Goal: Task Accomplishment & Management: Manage account settings

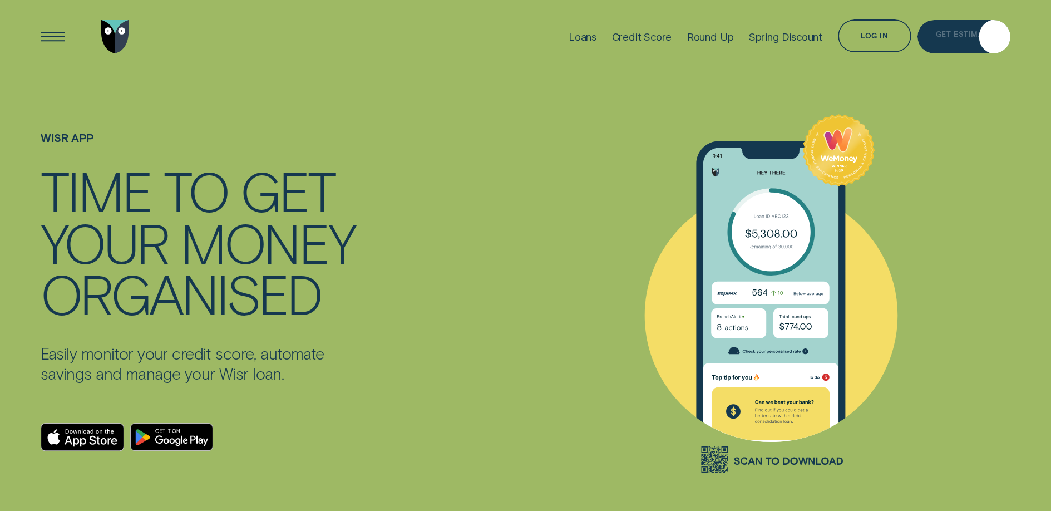
click at [962, 33] on div "Get Estimate" at bounding box center [964, 34] width 56 height 7
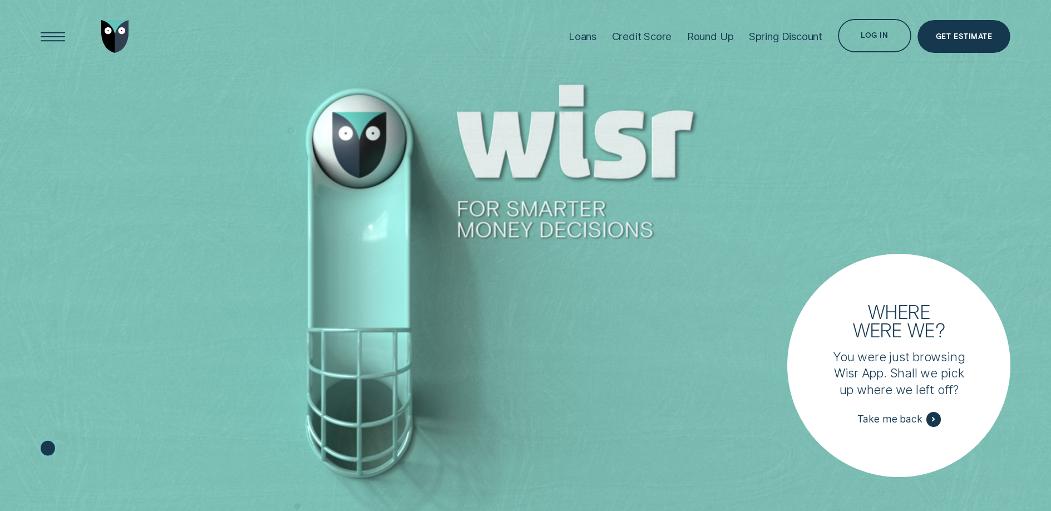
click at [971, 36] on div "Get Estimate" at bounding box center [964, 38] width 56 height 7
click at [973, 45] on div "Get Estimate" at bounding box center [964, 36] width 93 height 33
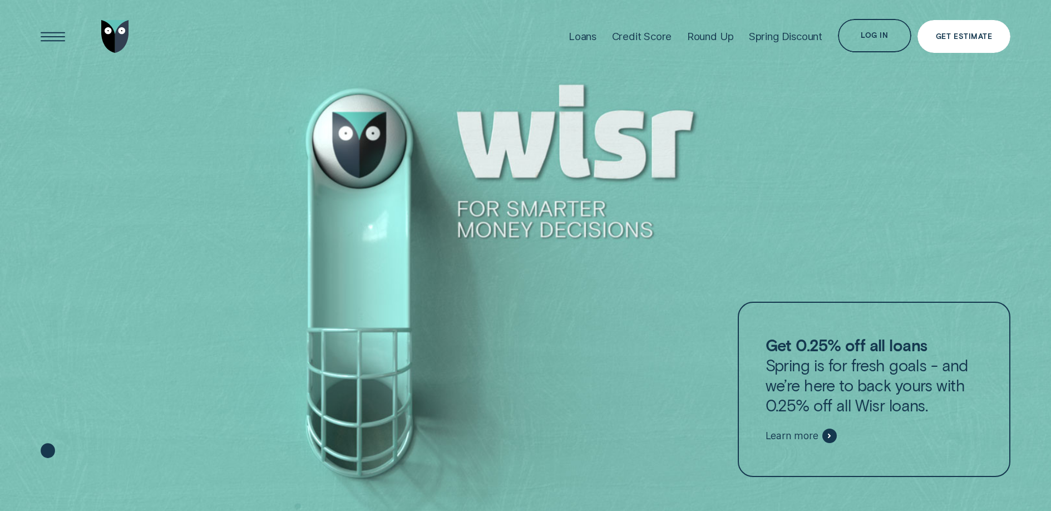
click at [961, 36] on div "Get Estimate" at bounding box center [964, 36] width 56 height 7
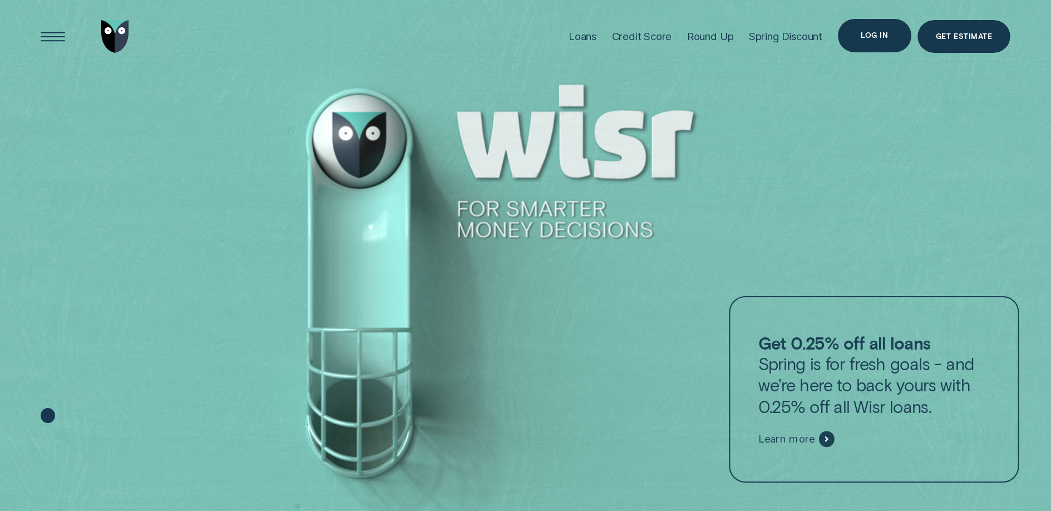
click at [864, 38] on div "Log in" at bounding box center [874, 35] width 27 height 7
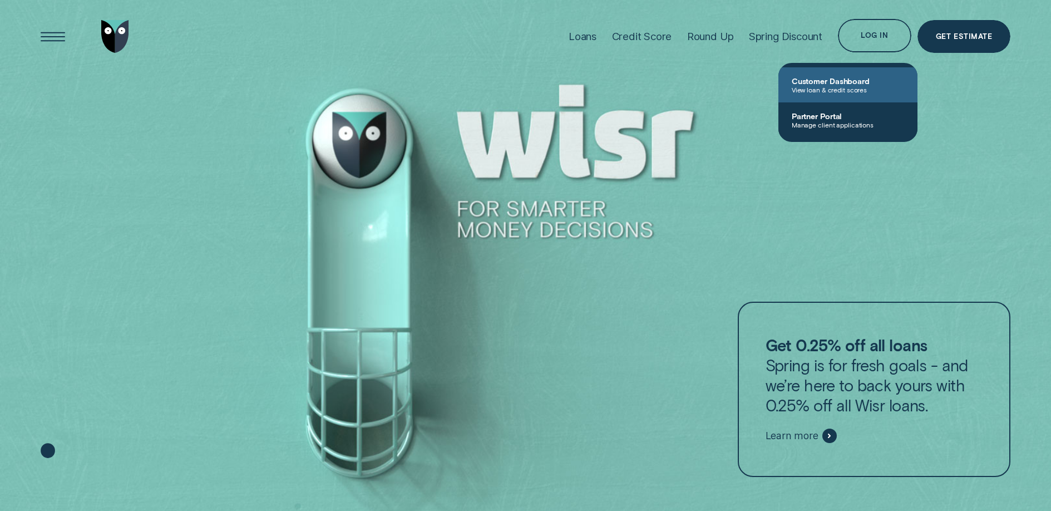
click at [849, 82] on span "Customer Dashboard" at bounding box center [848, 80] width 112 height 9
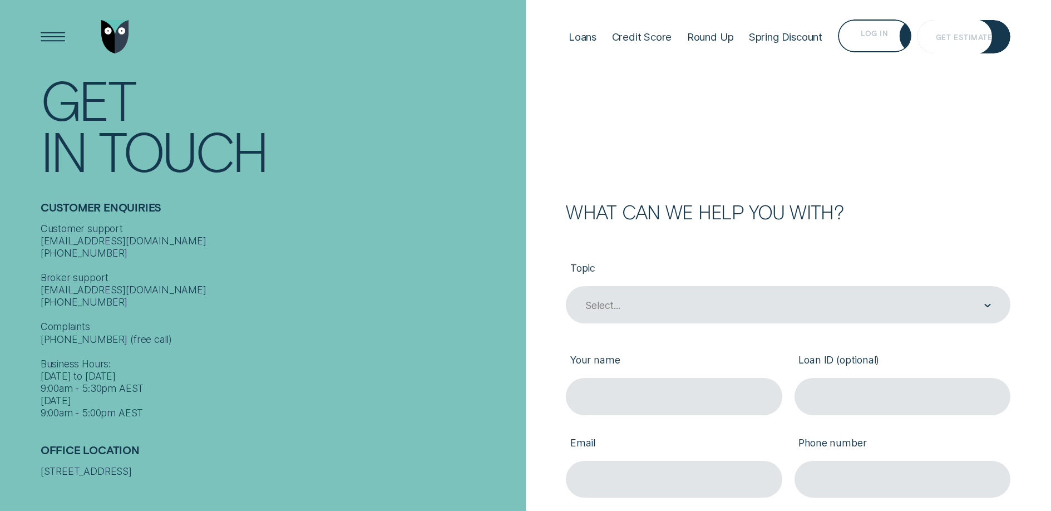
click at [948, 42] on div "Get Estimate" at bounding box center [964, 36] width 93 height 33
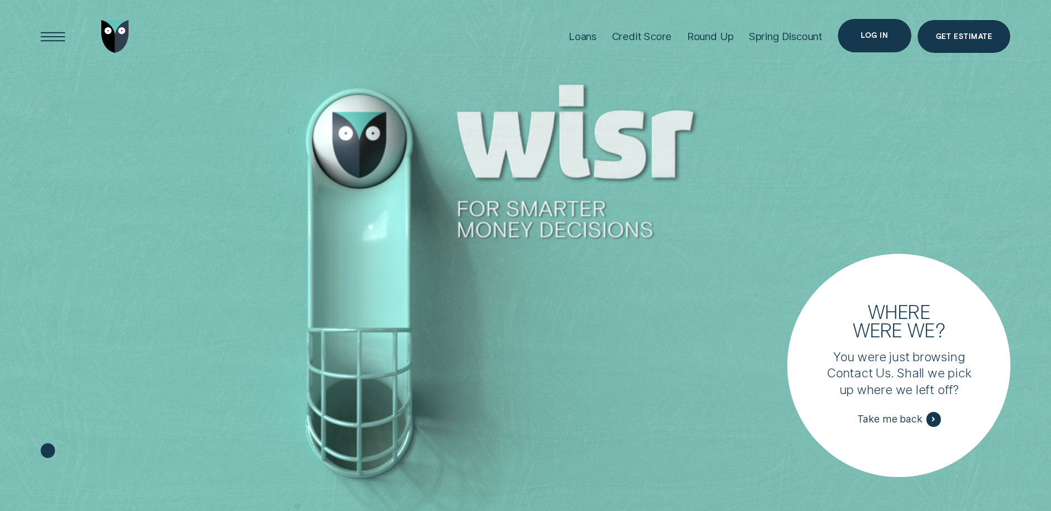
click at [873, 32] on div "Log in" at bounding box center [874, 35] width 27 height 7
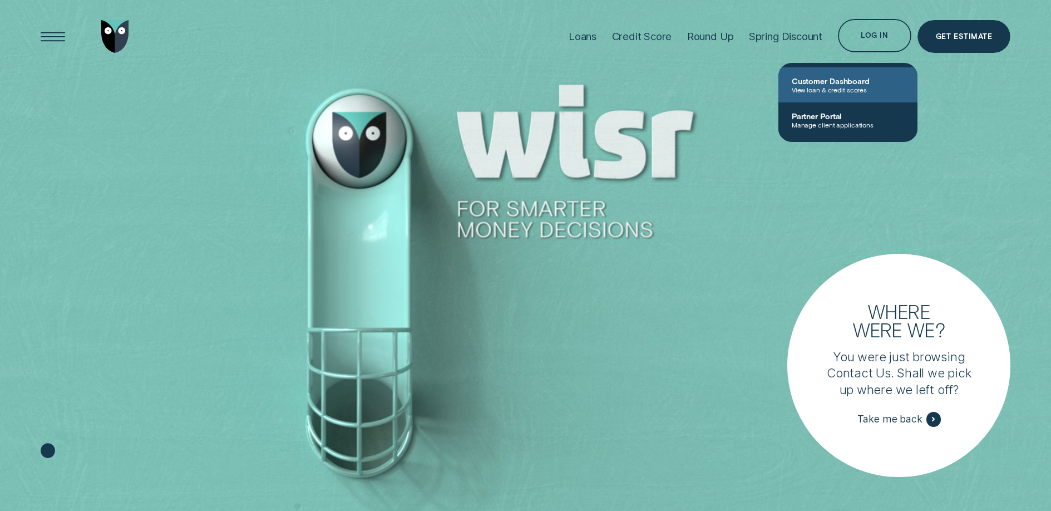
click at [856, 87] on span "View loan & credit scores" at bounding box center [848, 90] width 112 height 8
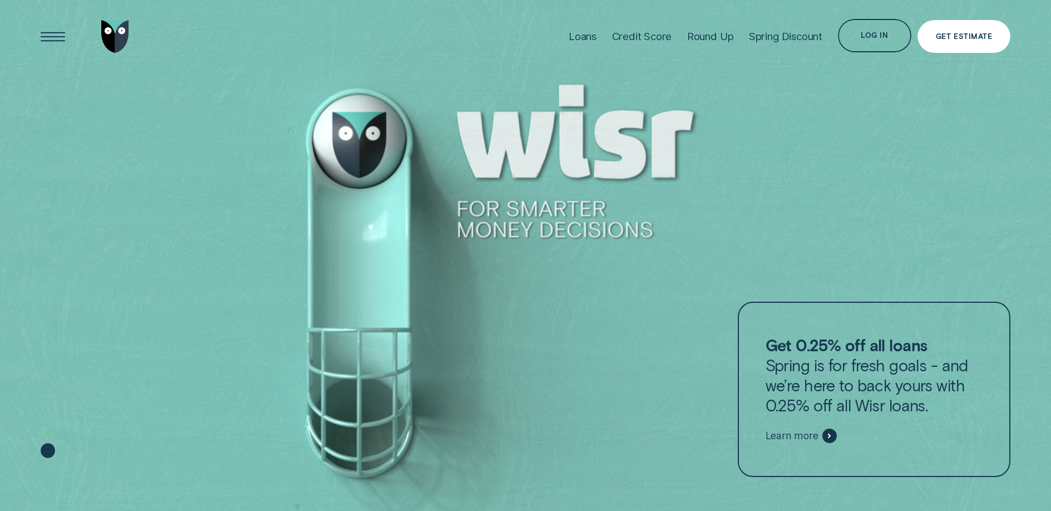
click at [979, 41] on div "Get Estimate" at bounding box center [964, 36] width 93 height 33
